Goal: Task Accomplishment & Management: Manage account settings

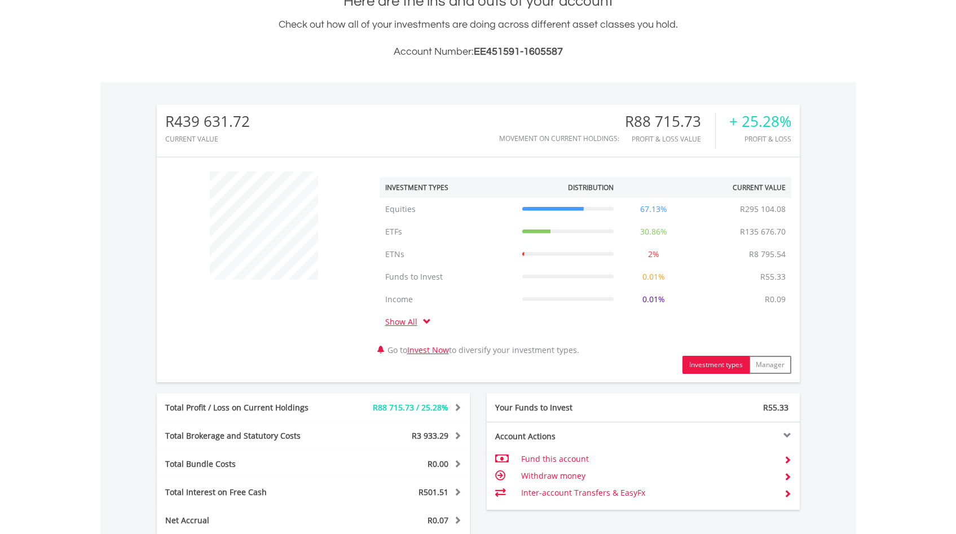
scroll to position [383, 0]
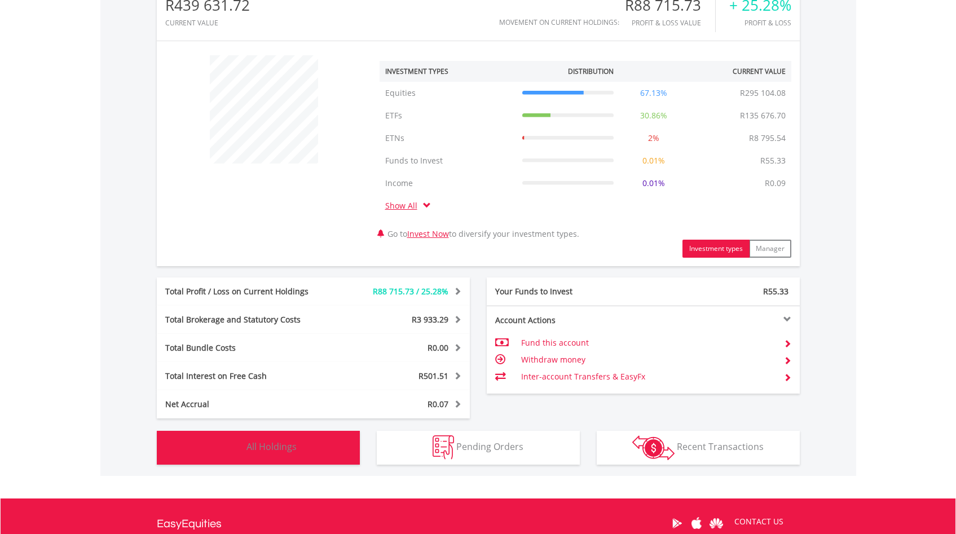
click at [281, 449] on span "All Holdings" at bounding box center [272, 447] width 50 height 12
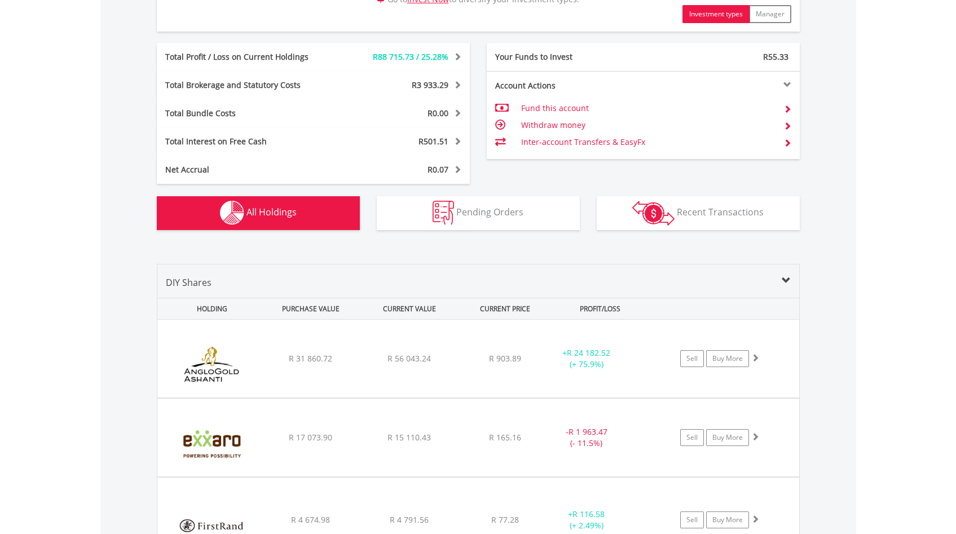
scroll to position [0, 0]
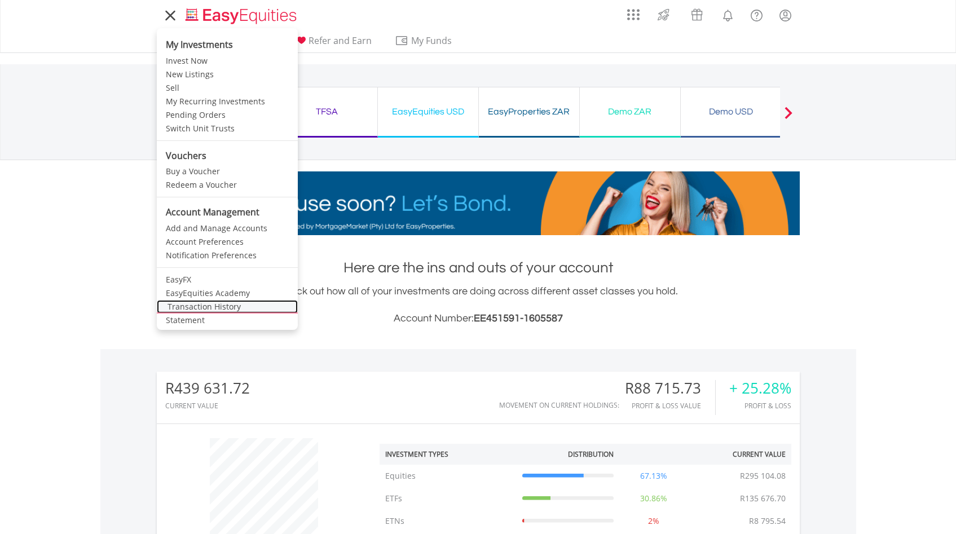
click at [205, 310] on link "Transaction History" at bounding box center [227, 307] width 141 height 14
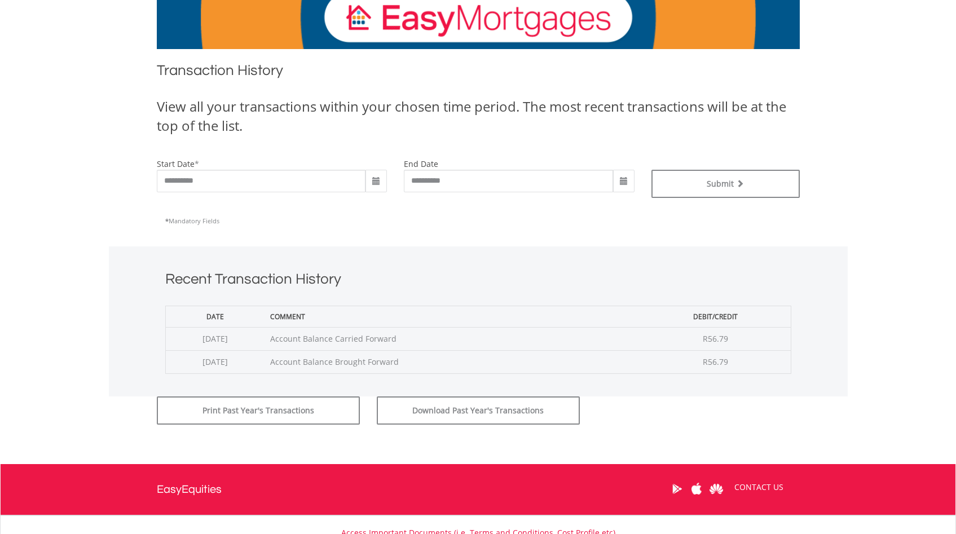
scroll to position [252, 0]
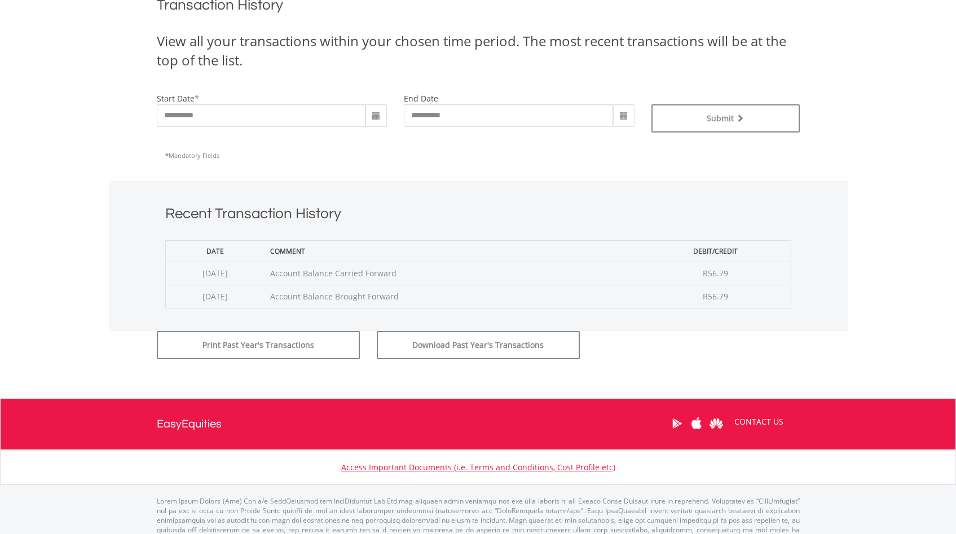
click at [375, 115] on span at bounding box center [376, 116] width 9 height 9
click at [376, 173] on td "27" at bounding box center [376, 173] width 20 height 17
type input "**********"
click at [722, 113] on button "Submit" at bounding box center [726, 118] width 148 height 28
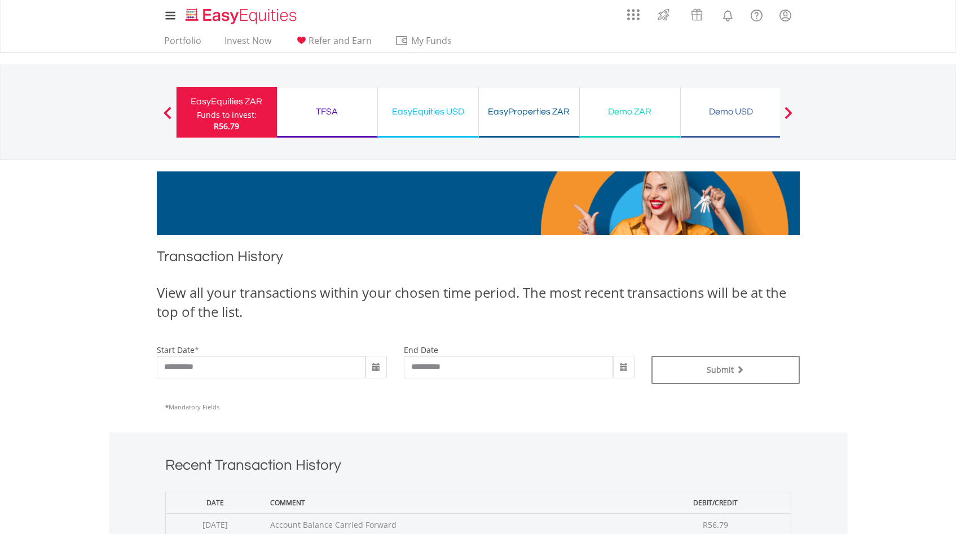
click at [328, 102] on div "TFSA Funds to invest: R56.79" at bounding box center [327, 112] width 101 height 51
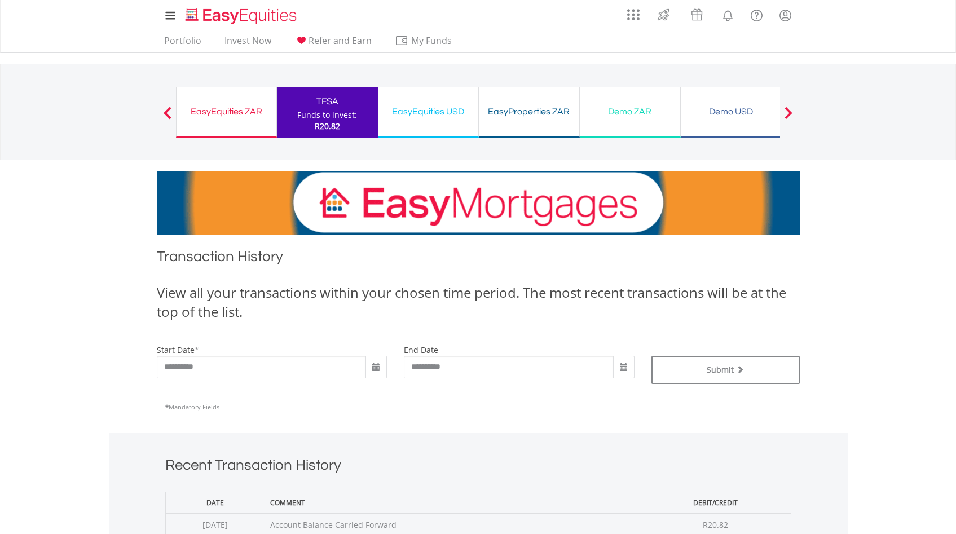
click at [432, 106] on div "EasyEquities USD" at bounding box center [428, 112] width 87 height 16
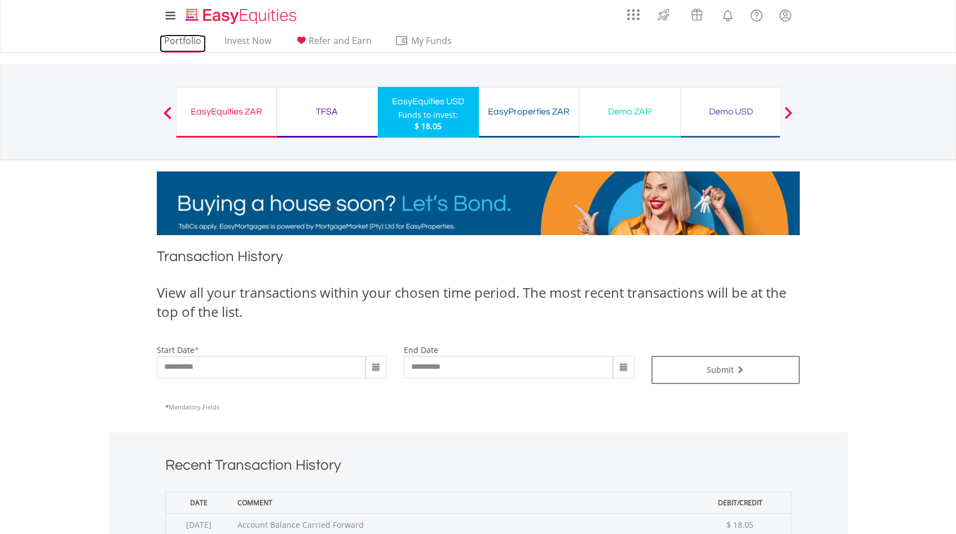
click at [182, 38] on link "Portfolio" at bounding box center [183, 43] width 46 height 17
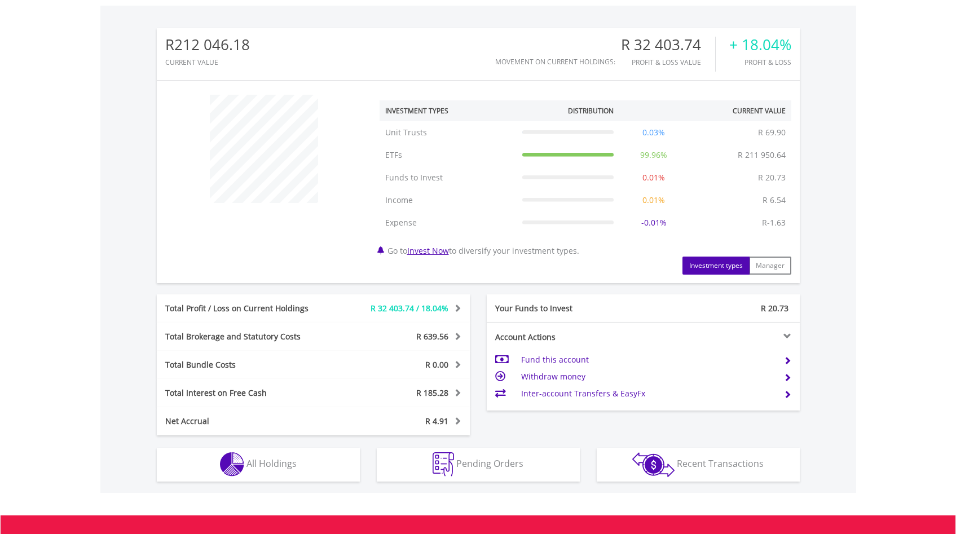
scroll to position [402, 0]
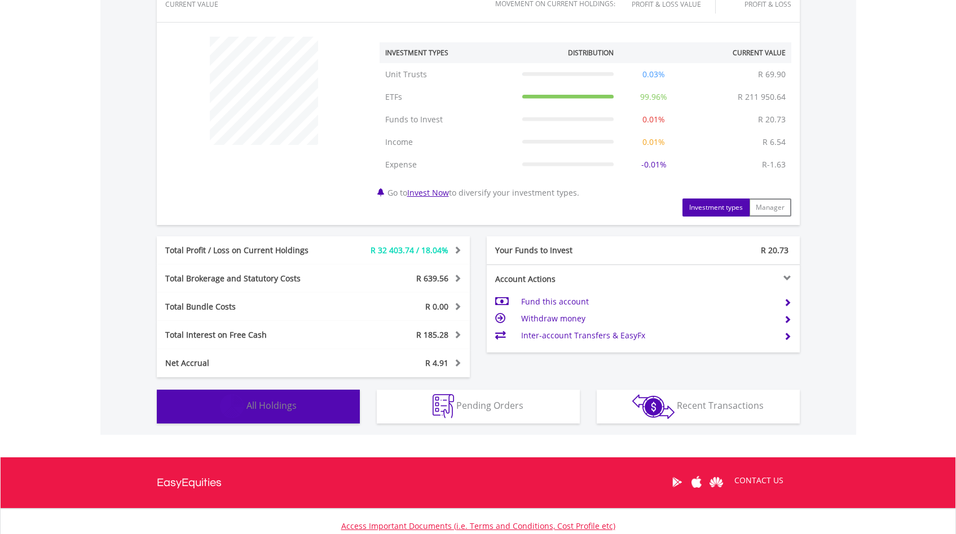
click at [264, 414] on button "Holdings All Holdings" at bounding box center [258, 407] width 203 height 34
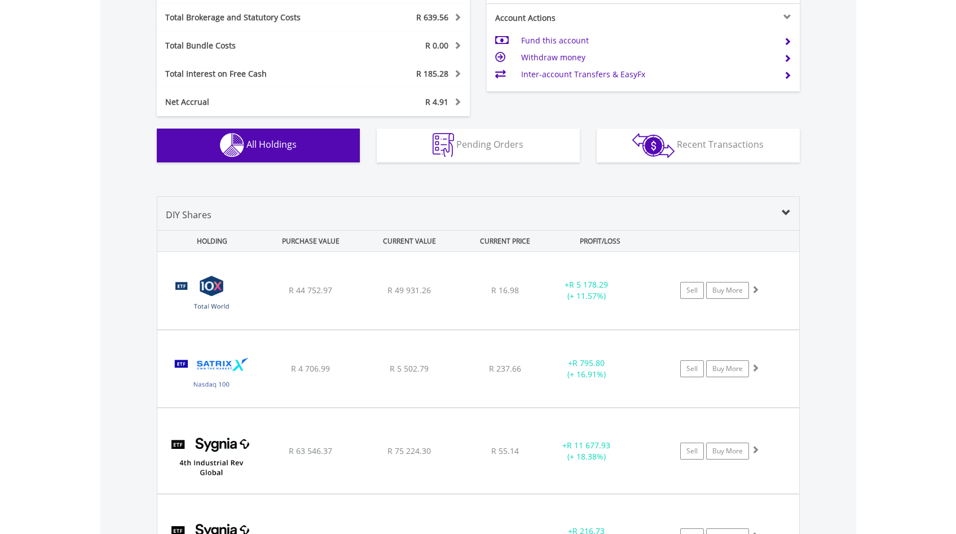
scroll to position [0, 0]
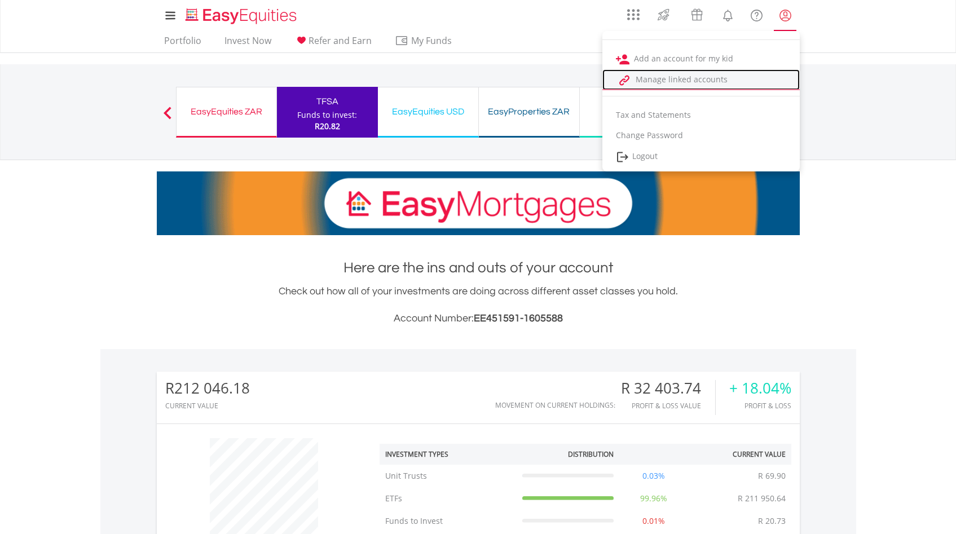
click at [707, 85] on link "Manage linked accounts" at bounding box center [701, 79] width 197 height 21
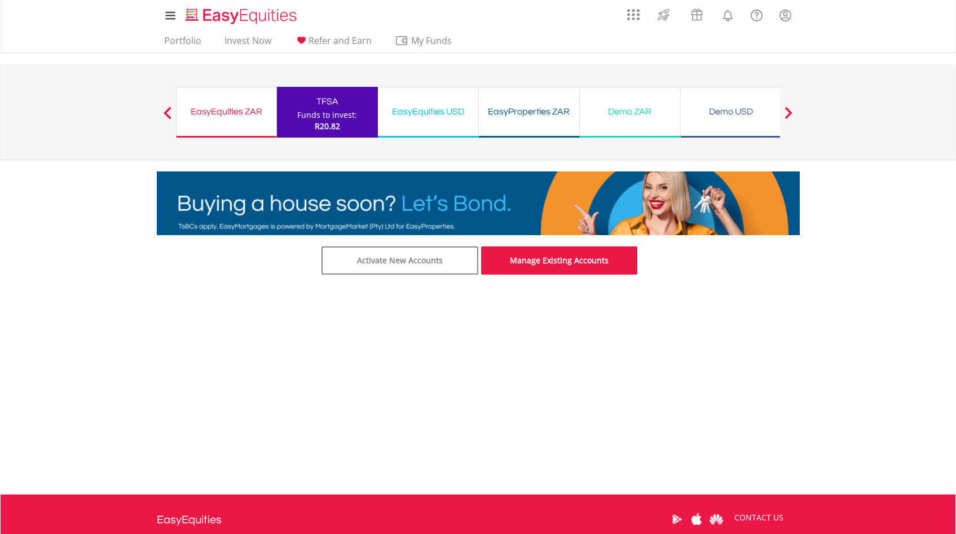
click at [570, 262] on link "Manage Existing Accounts" at bounding box center [559, 261] width 157 height 28
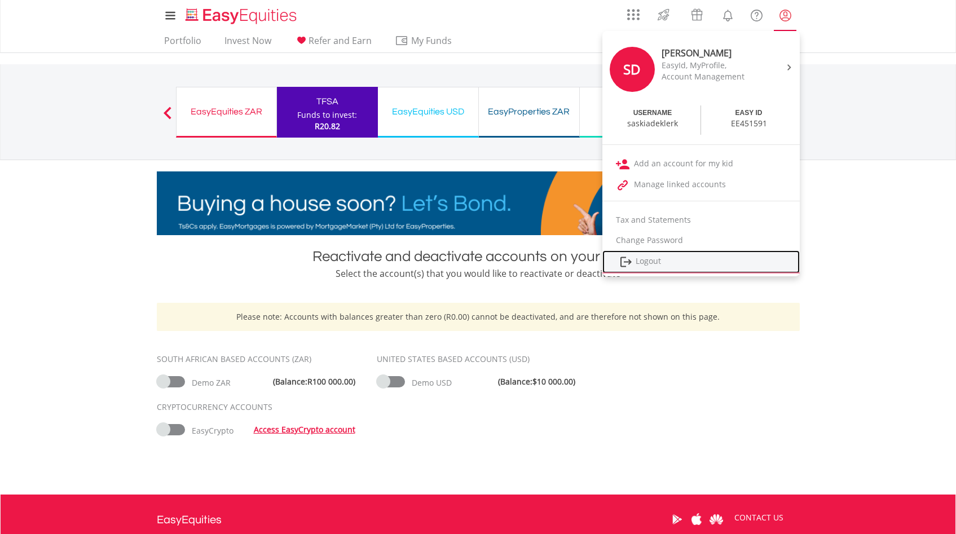
click at [669, 258] on link "Logout" at bounding box center [701, 262] width 197 height 23
